Goal: Task Accomplishment & Management: Manage account settings

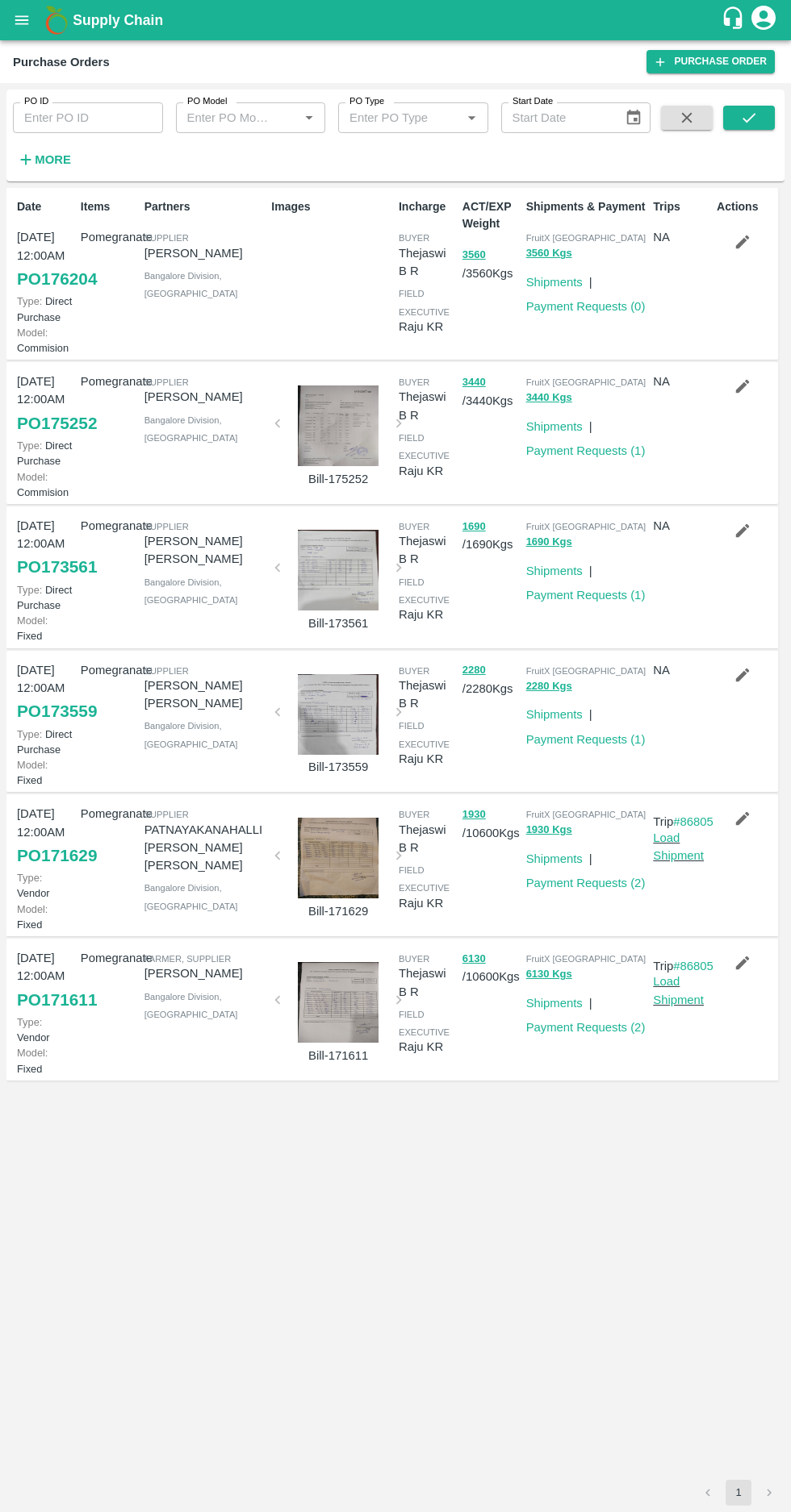
click at [54, 161] on strong "More" at bounding box center [52, 159] width 37 height 13
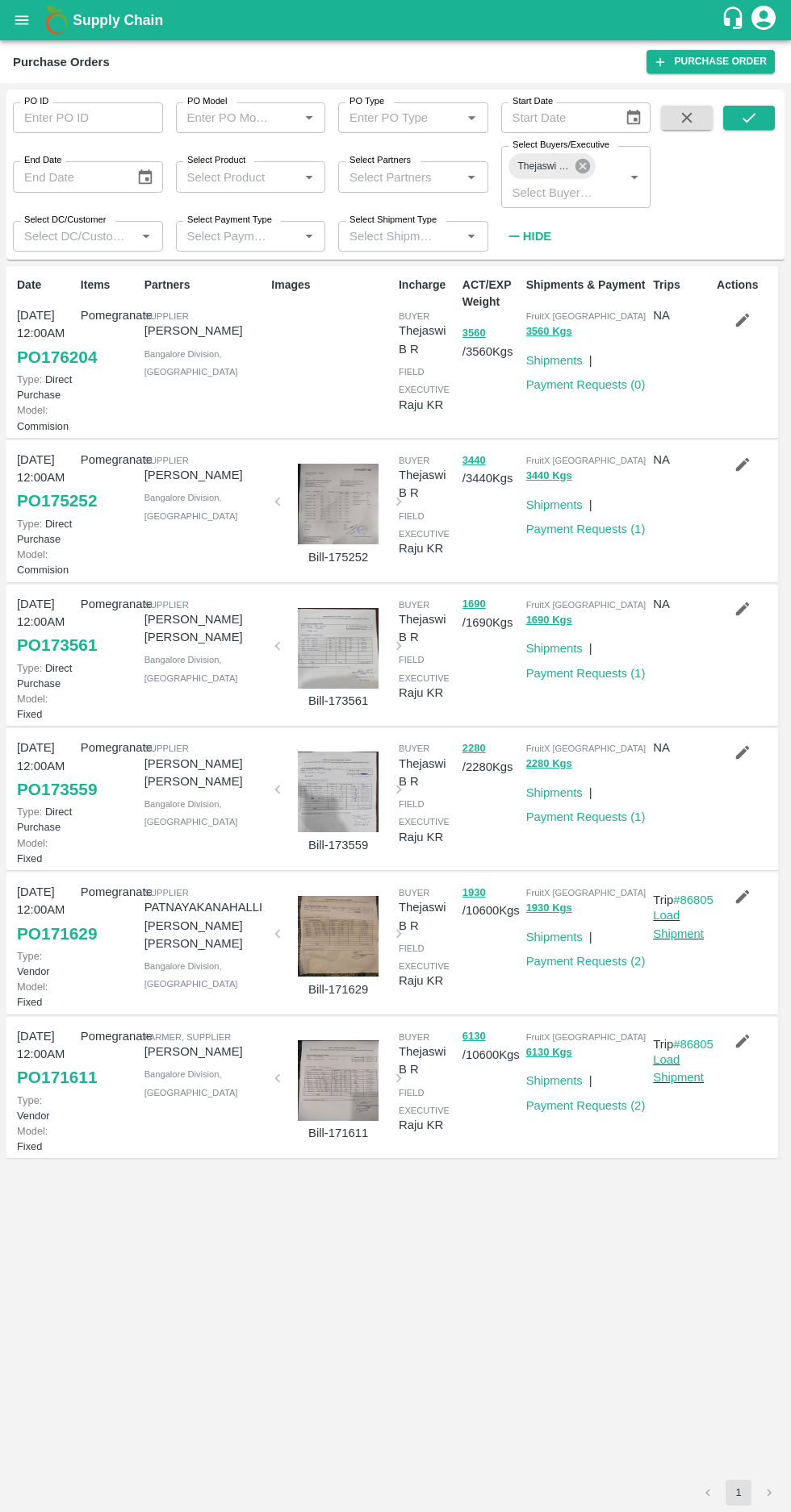
click at [581, 166] on icon at bounding box center [582, 166] width 18 height 18
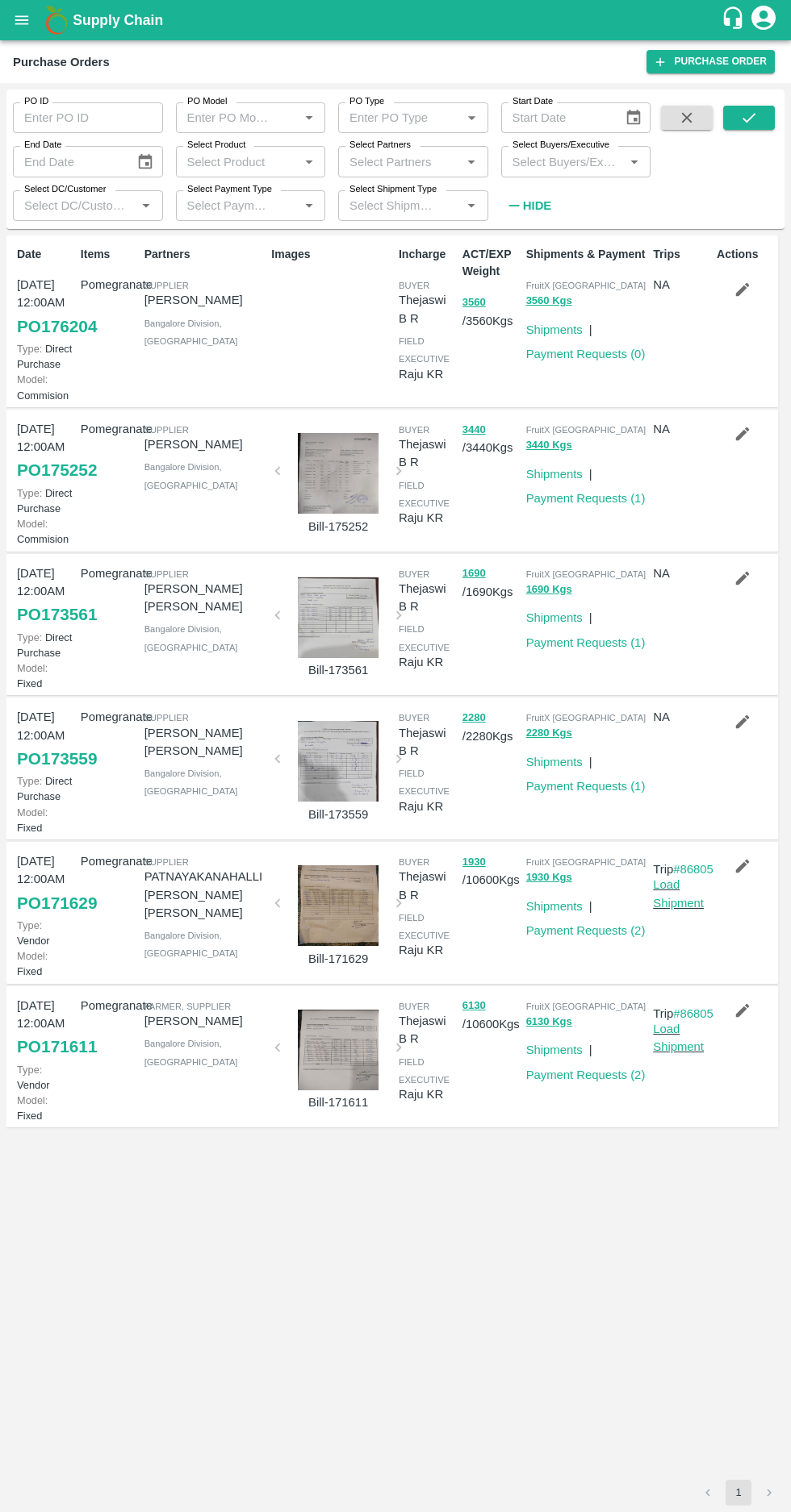
click at [544, 165] on input "Select Buyers/Executive" at bounding box center [563, 161] width 114 height 21
type input "afza"
click at [531, 250] on input "checkbox" at bounding box center [536, 245] width 33 height 33
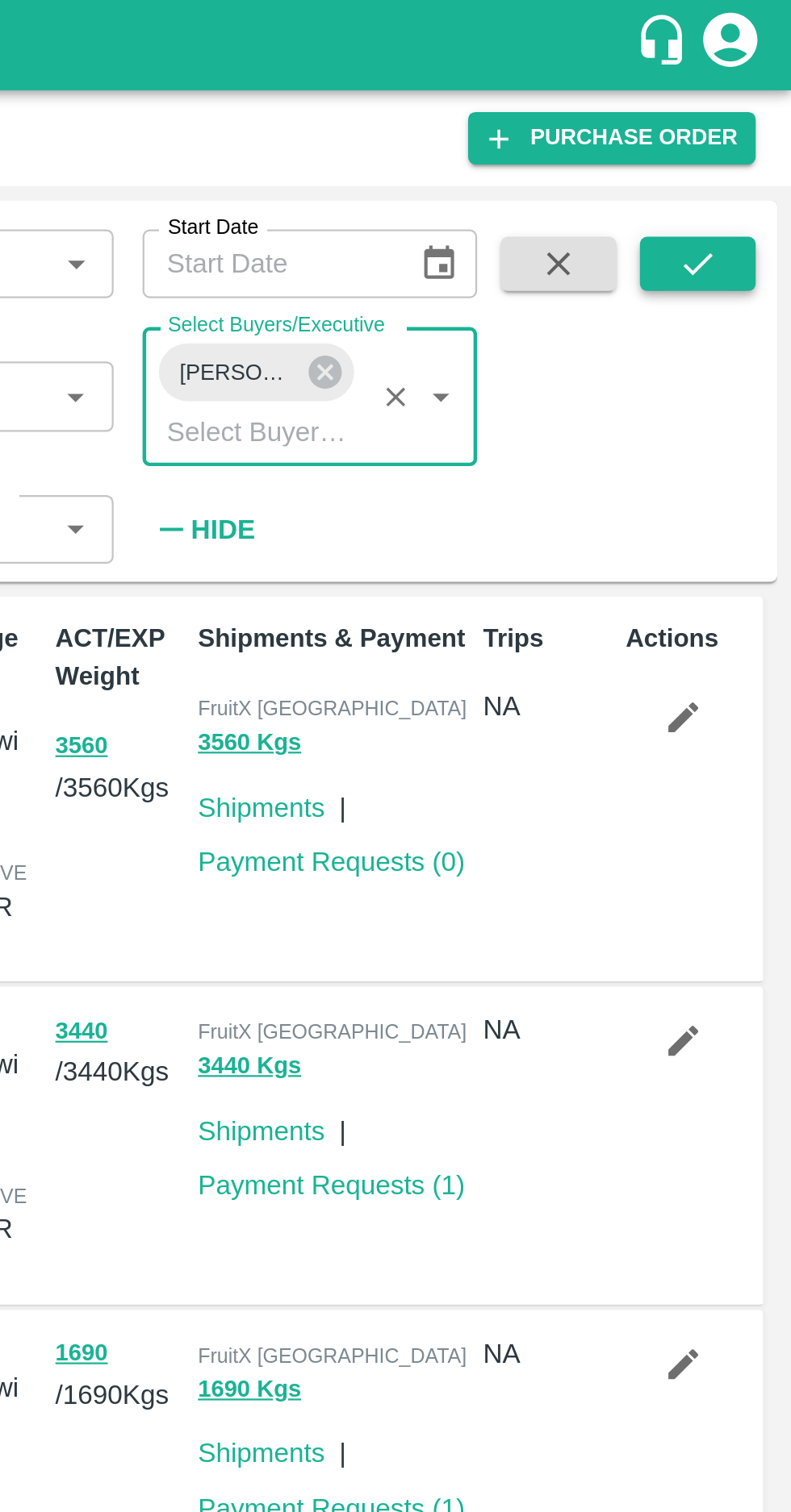
click at [750, 122] on icon "submit" at bounding box center [748, 118] width 18 height 18
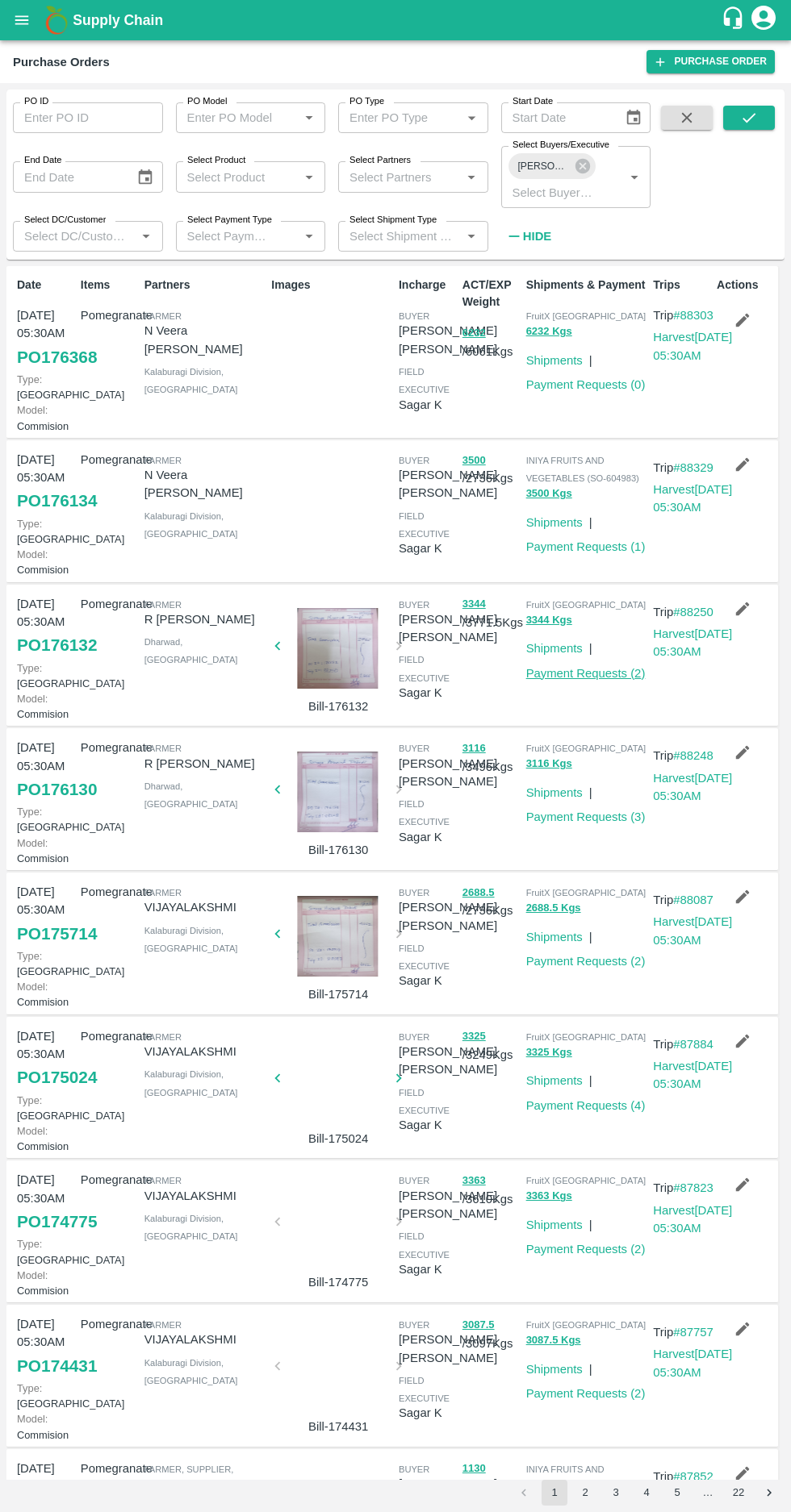
click at [577, 680] on link "Payment Requests ( 2 )" at bounding box center [585, 673] width 120 height 13
click at [585, 967] on link "Payment Requests ( 2 )" at bounding box center [585, 961] width 120 height 13
